Goal: Task Accomplishment & Management: Manage account settings

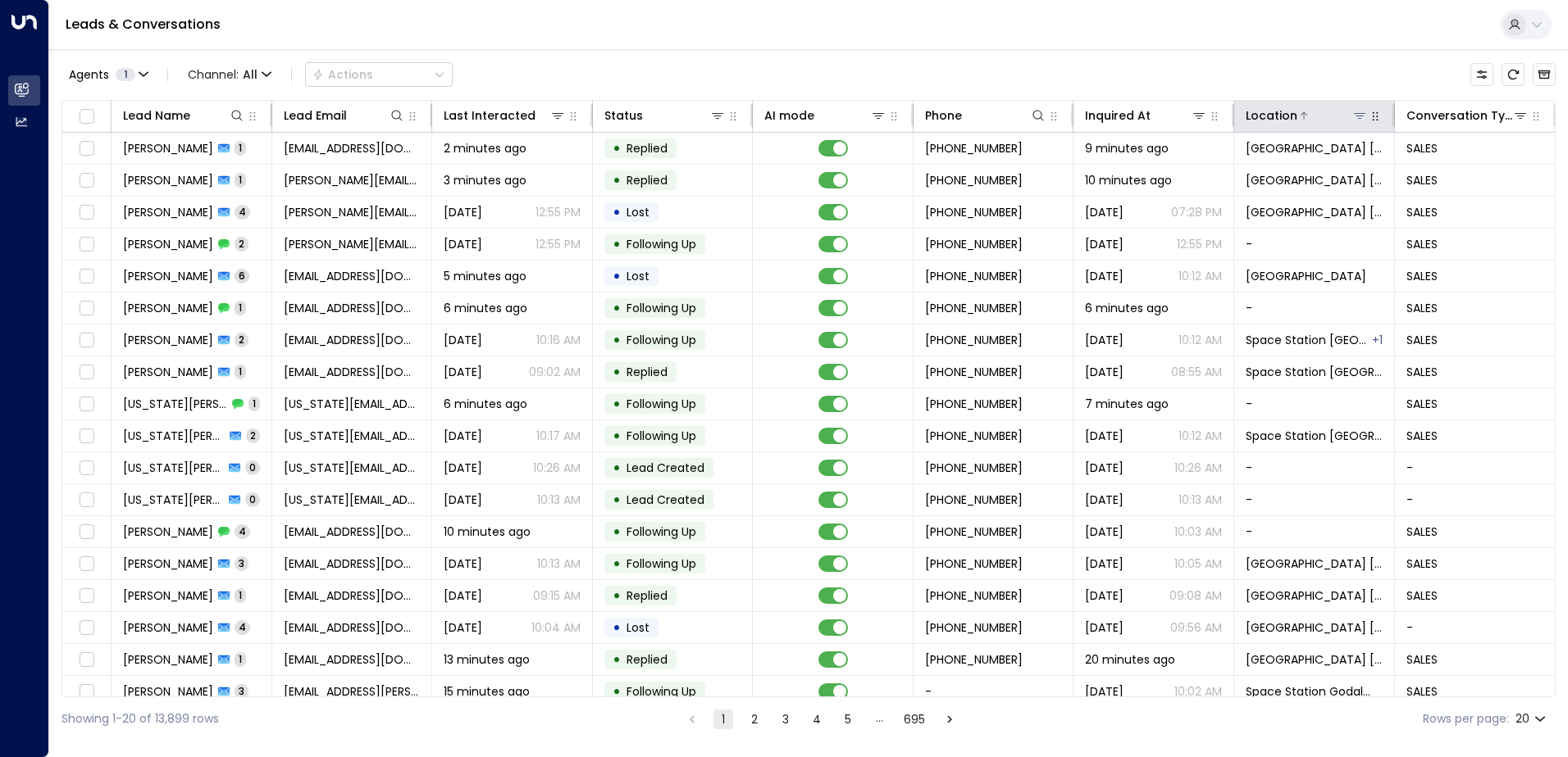
click at [1357, 114] on icon at bounding box center [1359, 115] width 13 height 13
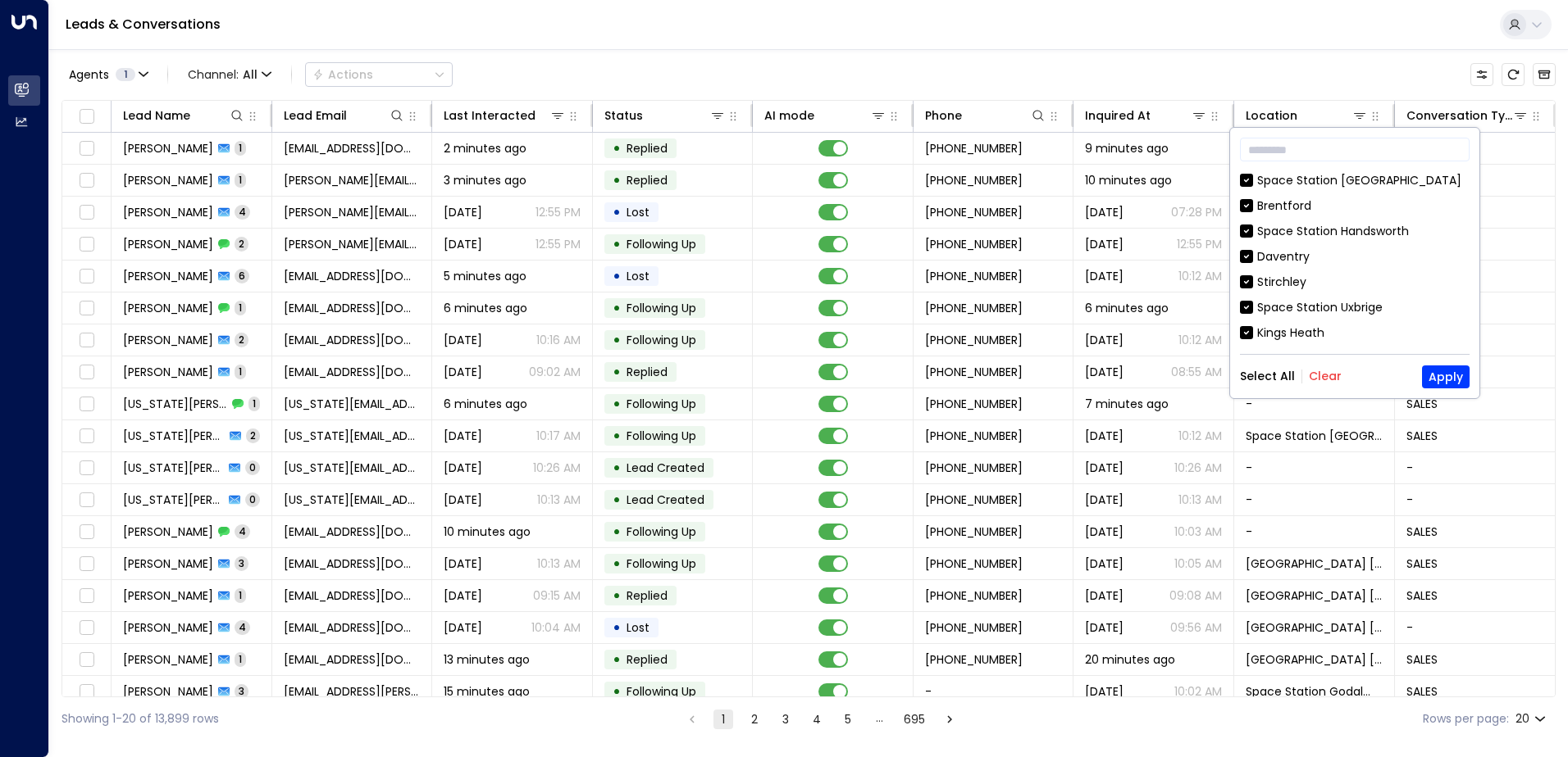
click at [1321, 373] on button "Clear" at bounding box center [1325, 376] width 33 height 13
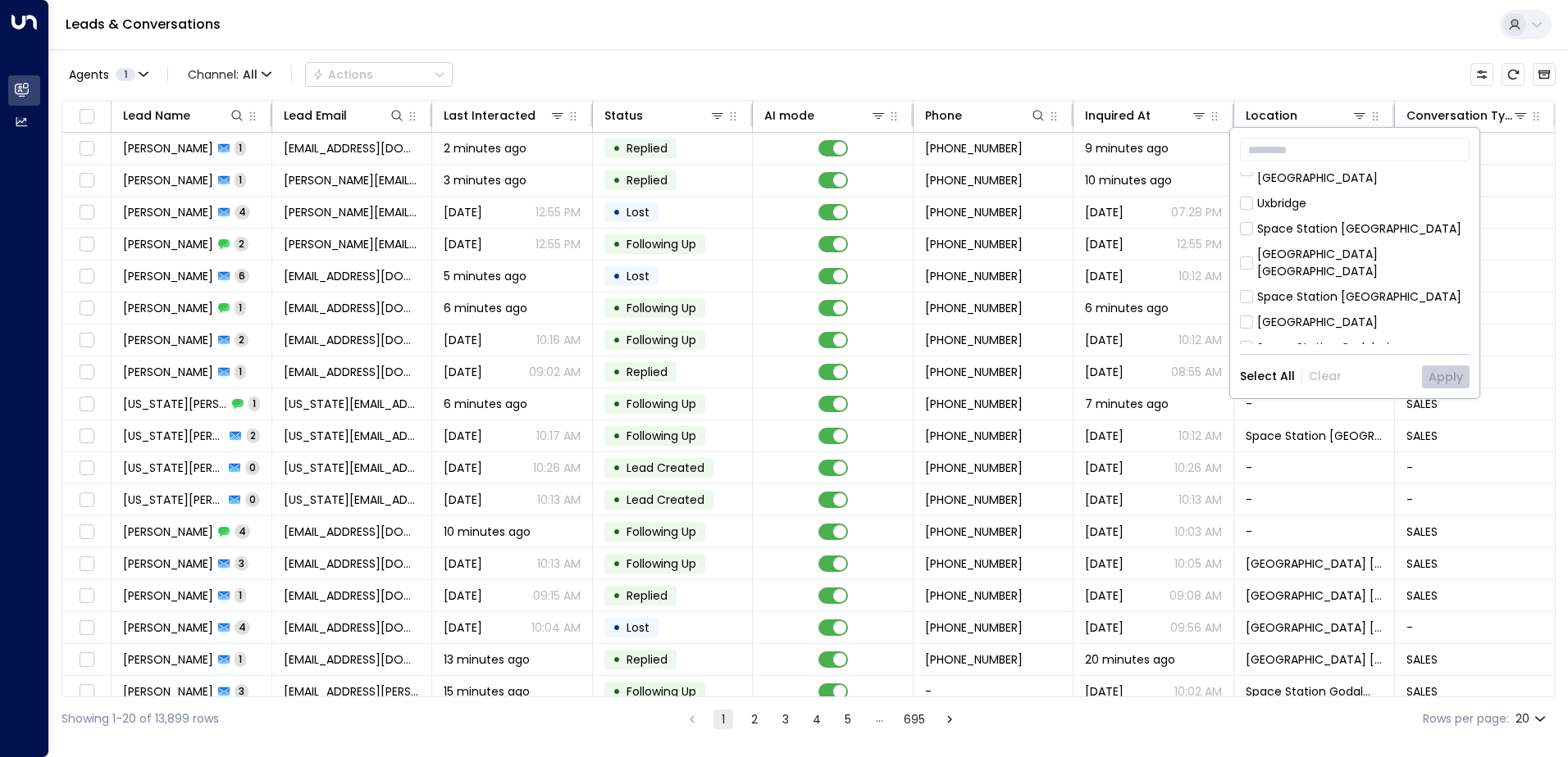
scroll to position [738, 0]
click at [1254, 410] on div "[GEOGRAPHIC_DATA] [GEOGRAPHIC_DATA]" at bounding box center [1355, 427] width 230 height 35
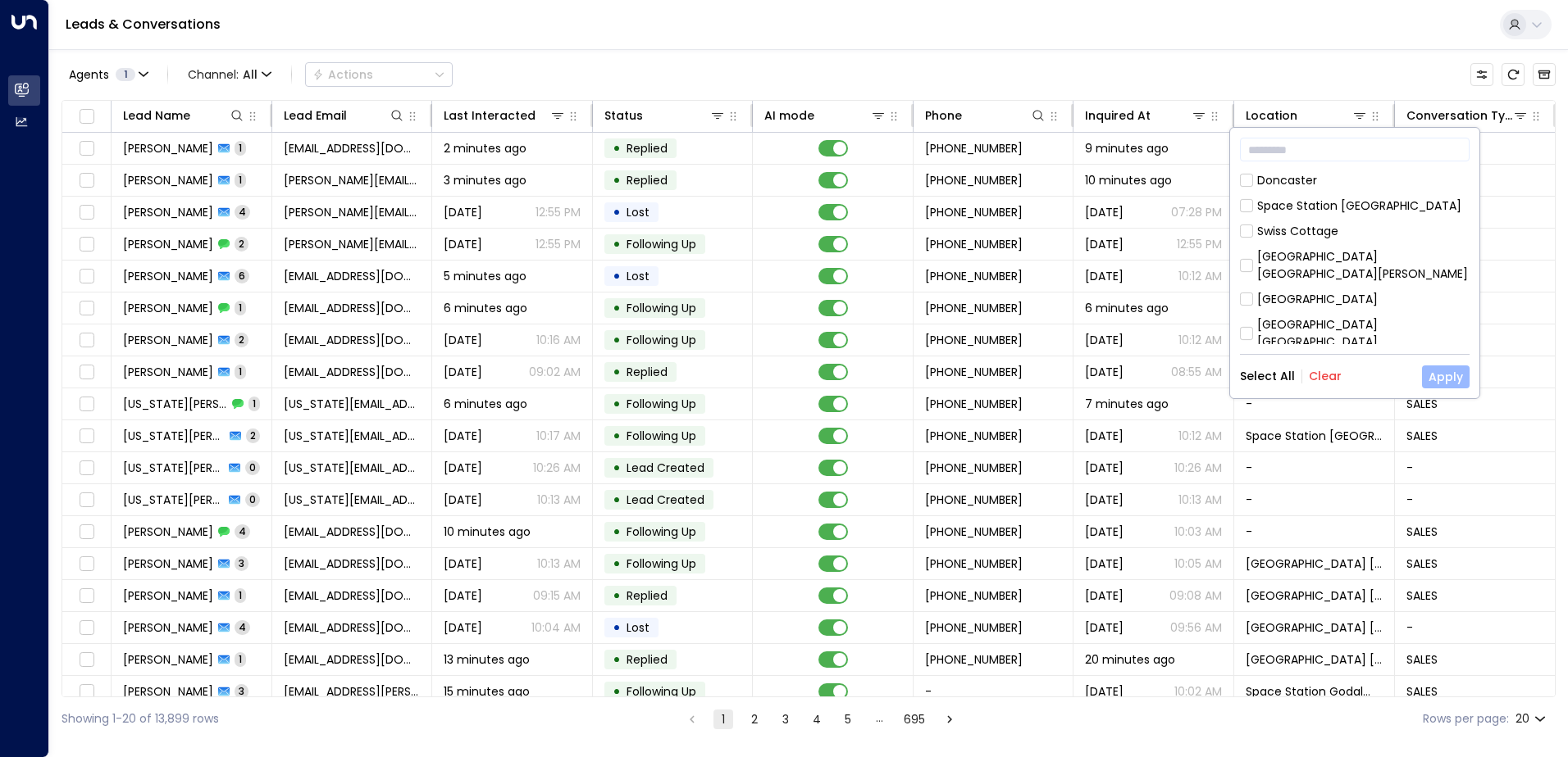
click at [1453, 384] on button "Apply" at bounding box center [1445, 376] width 48 height 23
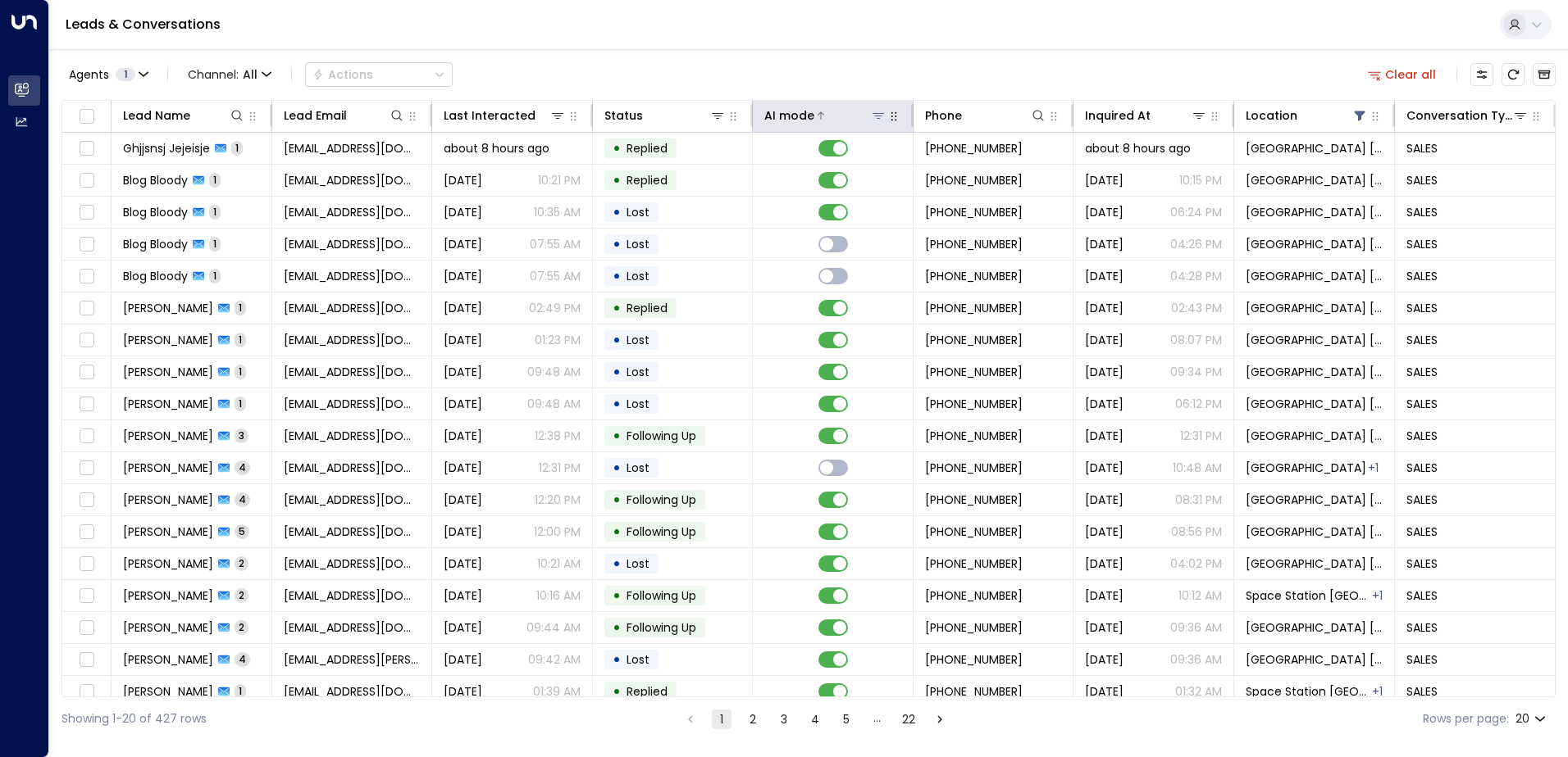
click at [872, 111] on icon at bounding box center [878, 115] width 13 height 13
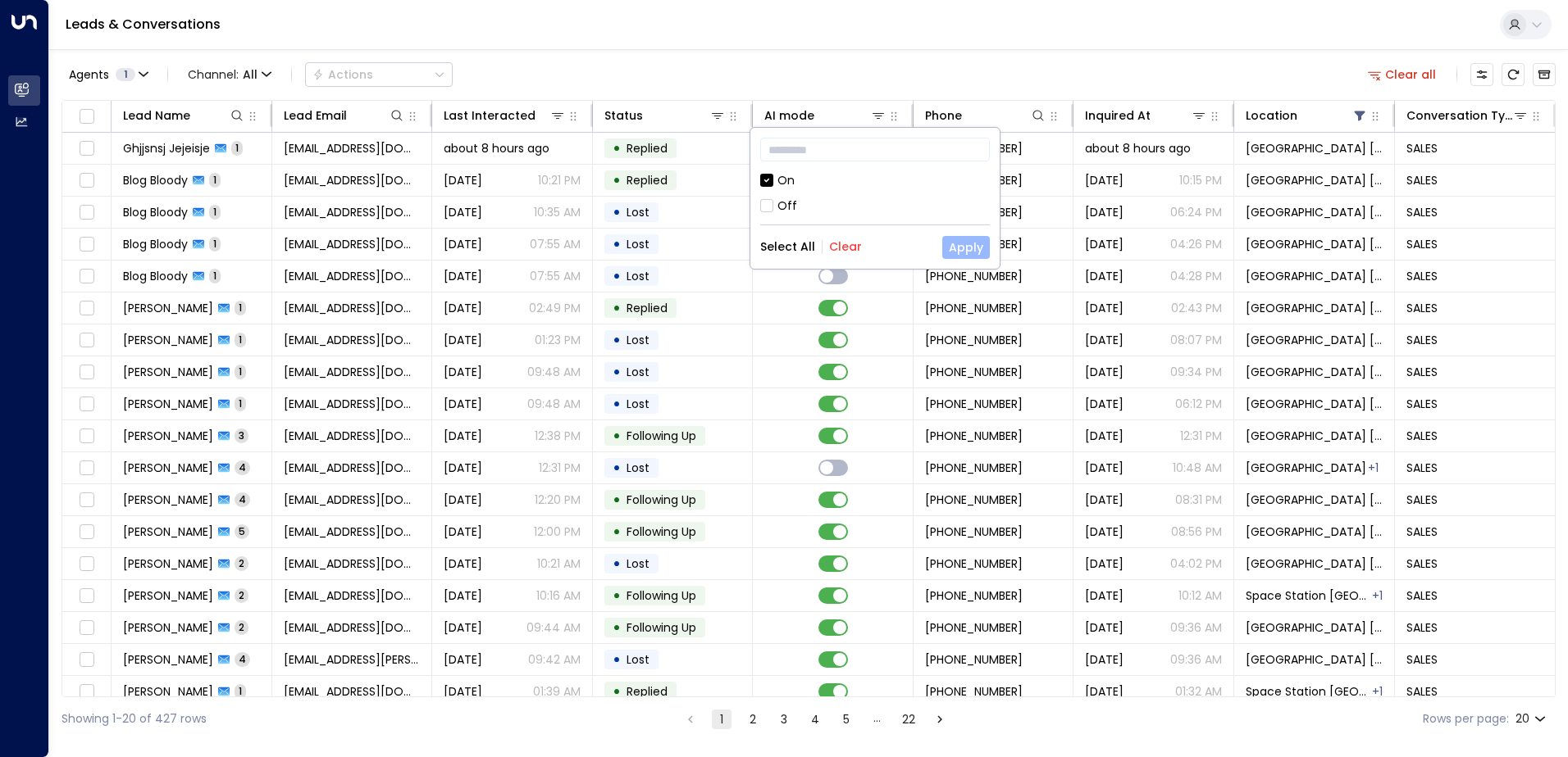
click at [946, 243] on button "Apply" at bounding box center [966, 247] width 48 height 23
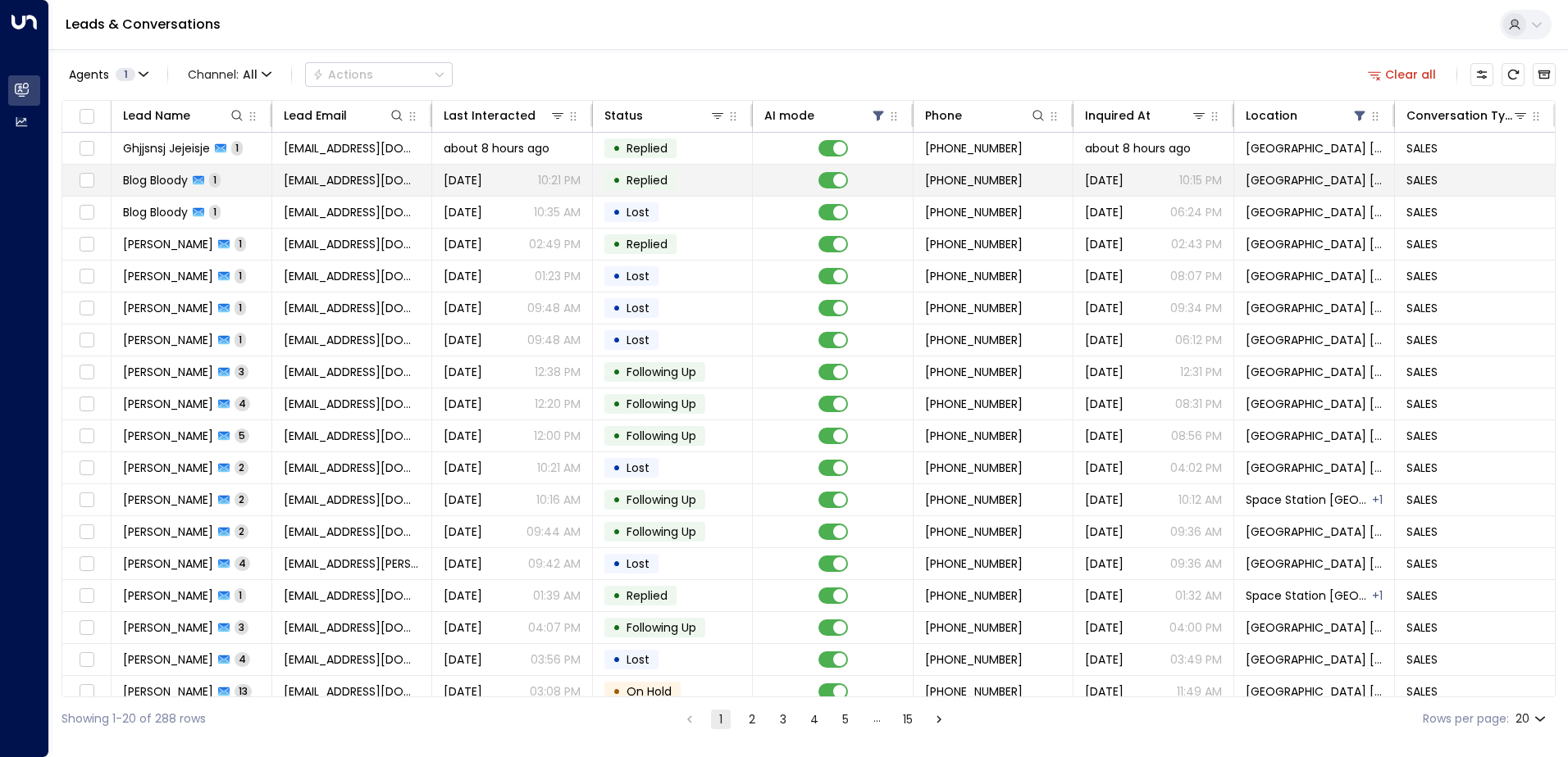
click at [354, 187] on span "[EMAIL_ADDRESS][DOMAIN_NAME]" at bounding box center [353, 180] width 137 height 16
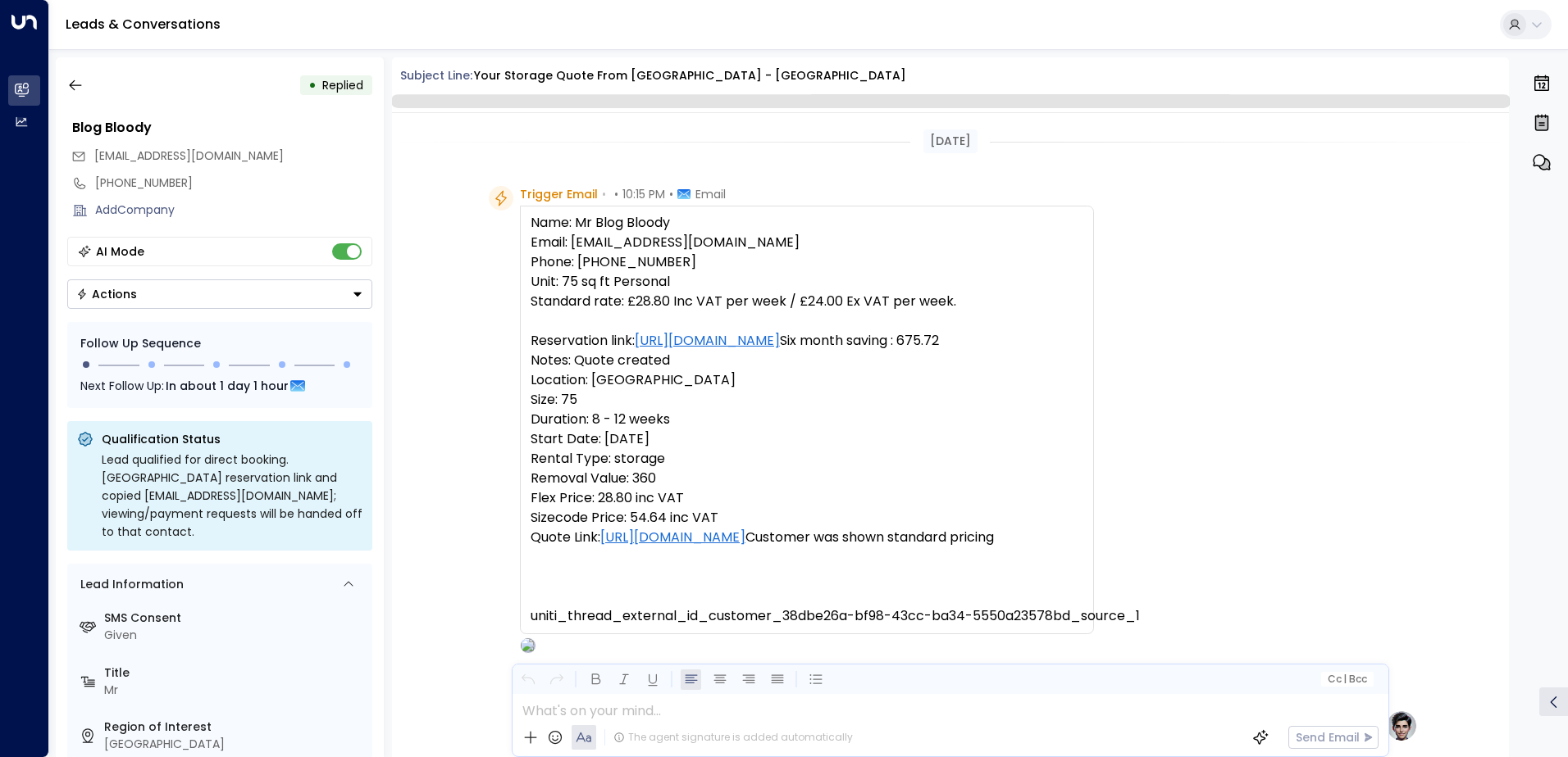
scroll to position [618, 0]
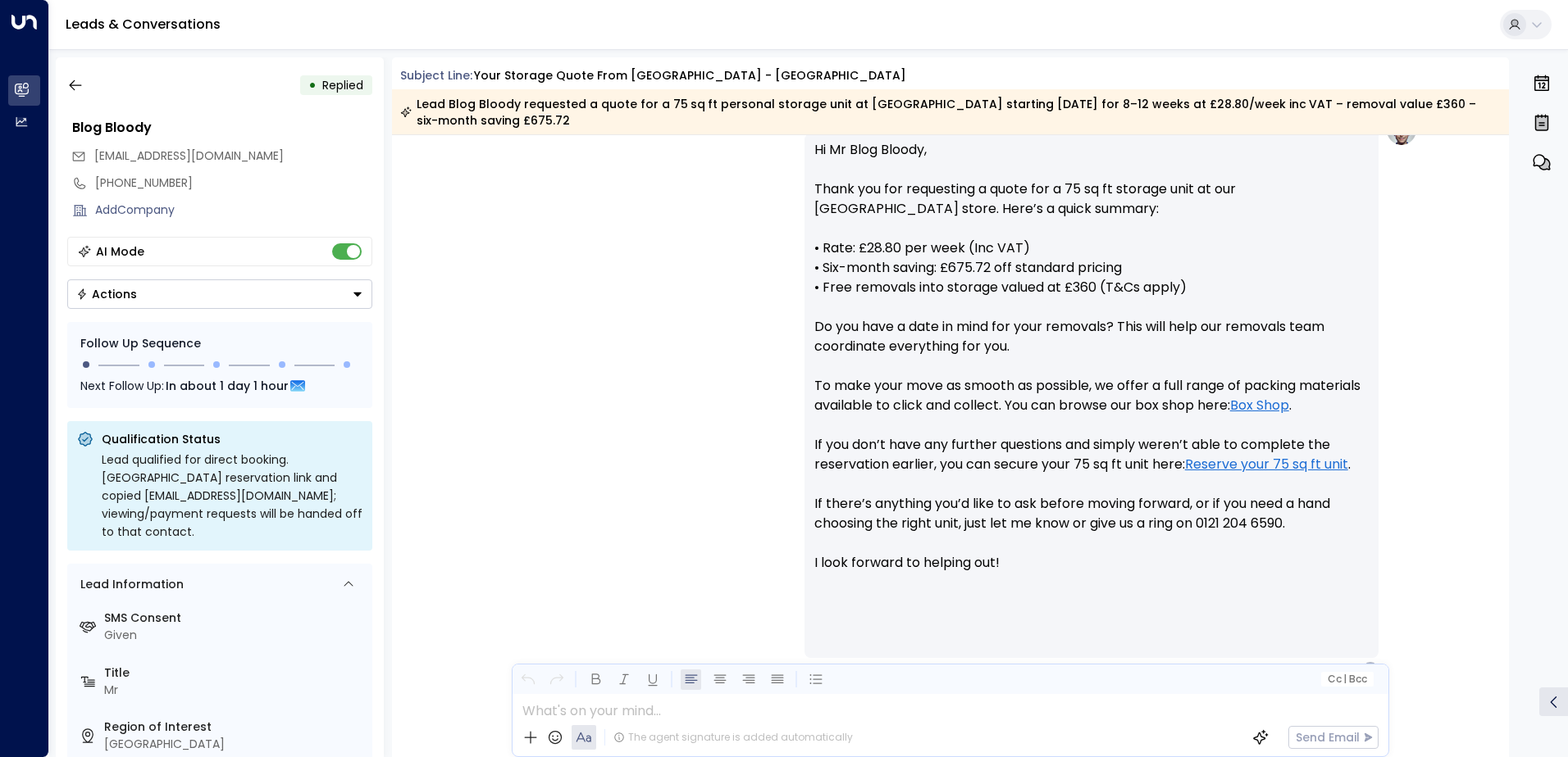
click at [133, 294] on div "Actions" at bounding box center [106, 294] width 60 height 15
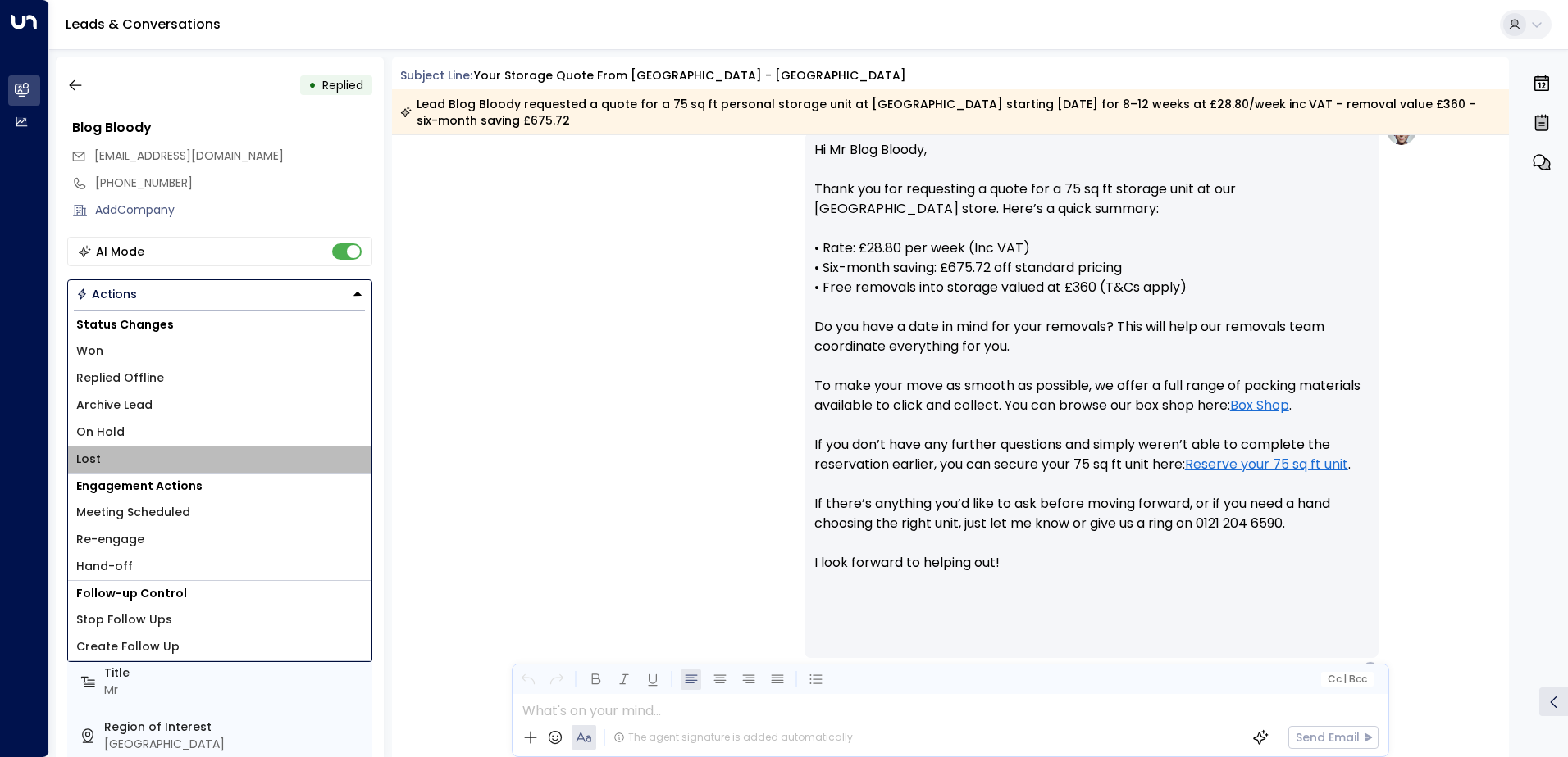
click at [106, 449] on li "Lost" at bounding box center [219, 460] width 303 height 27
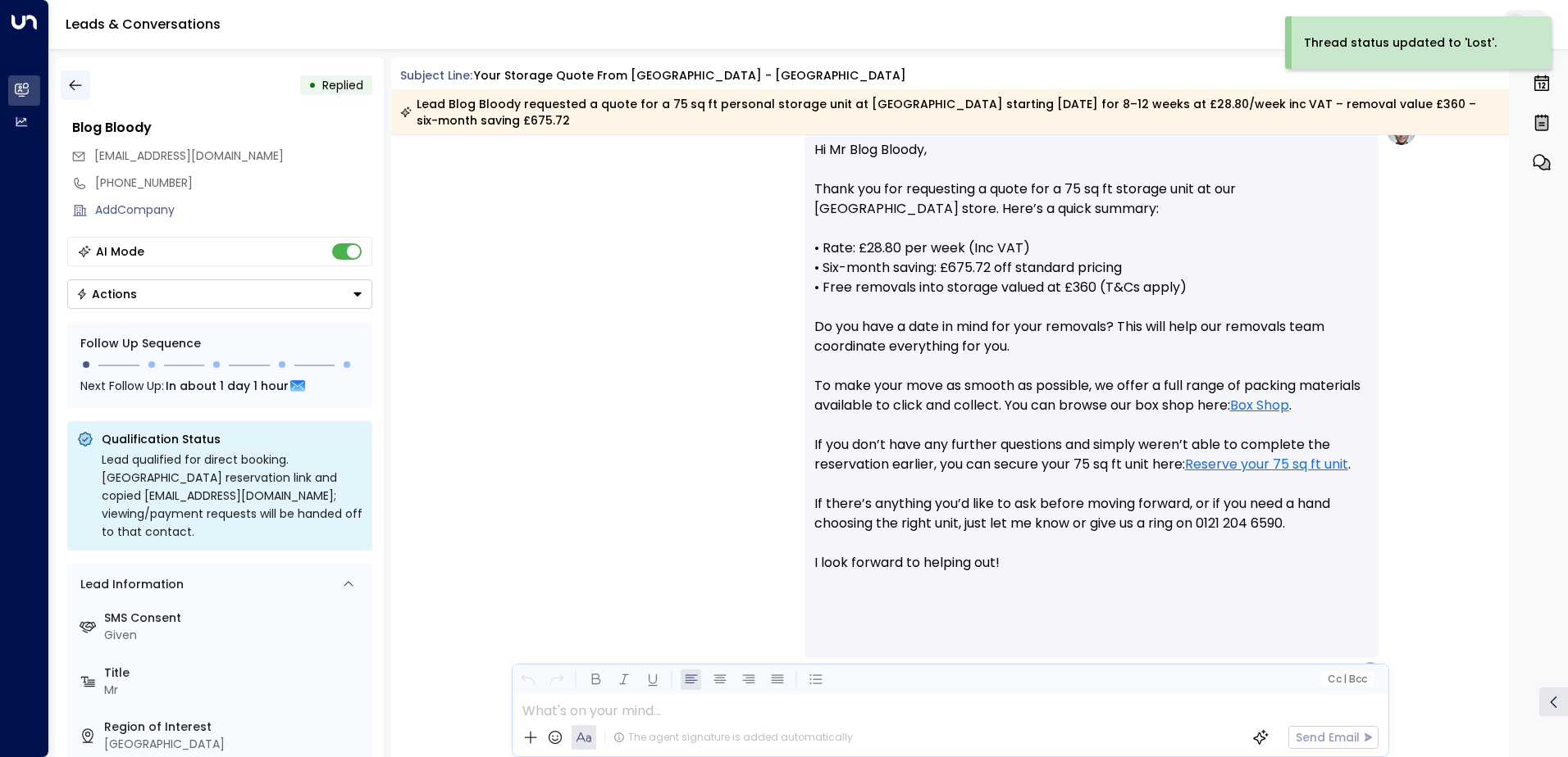
click at [89, 89] on button "button" at bounding box center [75, 85] width 29 height 29
